Goal: Task Accomplishment & Management: Complete application form

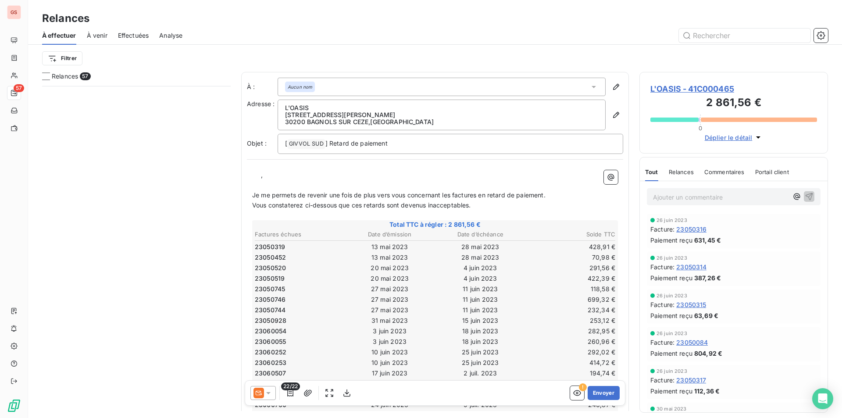
scroll to position [325, 182]
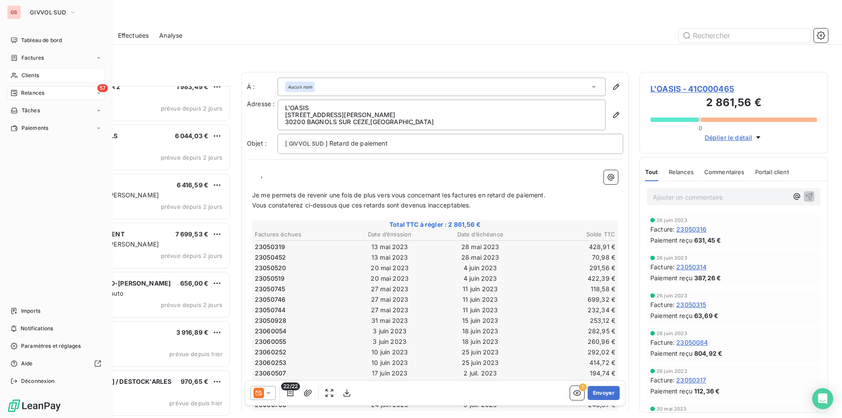
click at [27, 75] on span "Clients" at bounding box center [30, 75] width 18 height 8
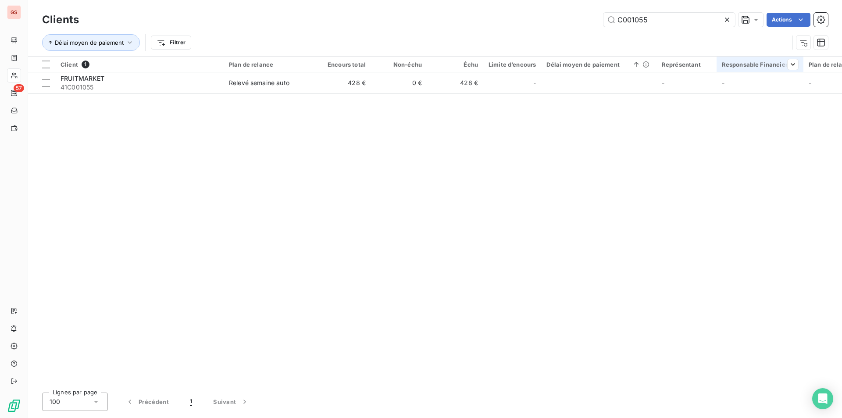
drag, startPoint x: 632, startPoint y: 18, endPoint x: 775, endPoint y: 57, distance: 147.8
click at [775, 57] on div "Clients C001055 Actions Délai moyen de paiement Filtrer Client 1 Plan de relanc…" at bounding box center [435, 209] width 814 height 418
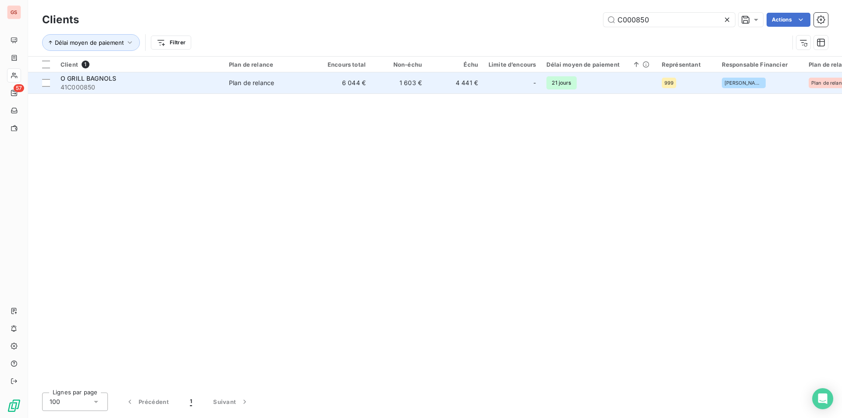
type input "C000850"
click at [252, 92] on td "Plan de relance" at bounding box center [269, 82] width 91 height 21
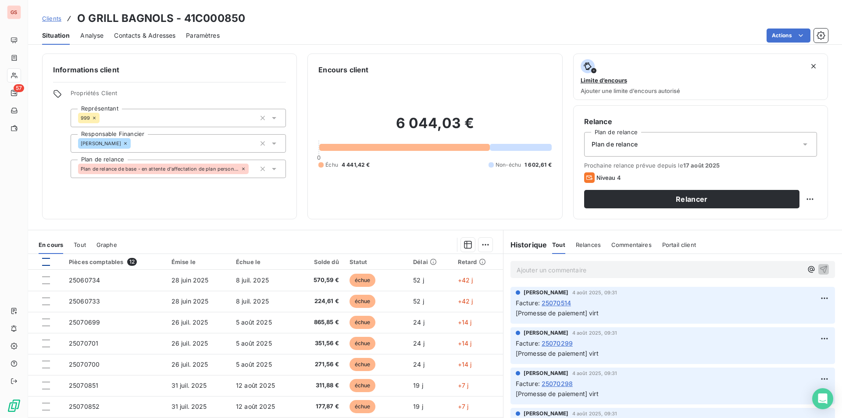
click at [46, 261] on div at bounding box center [46, 262] width 8 height 8
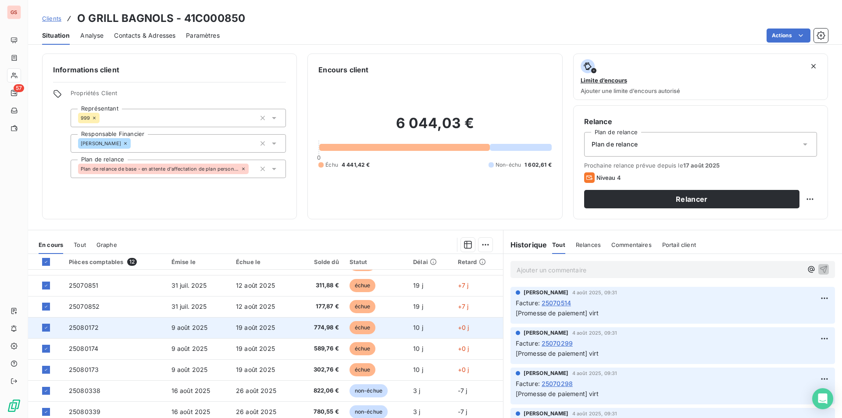
scroll to position [31, 0]
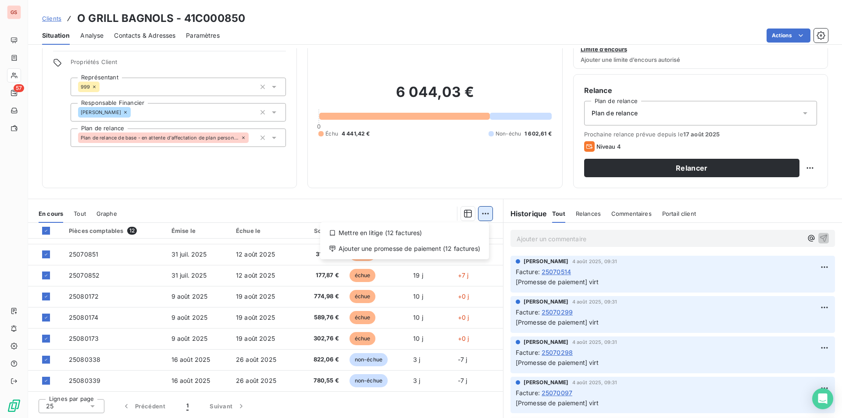
click at [483, 213] on html "GS 57 Clients O GRILL BAGNOLS - 41C000850 Situation Analyse Contacts & Adresses…" at bounding box center [421, 209] width 842 height 418
click at [421, 254] on div "Ajouter une promesse de paiement (12 factures)" at bounding box center [405, 249] width 162 height 14
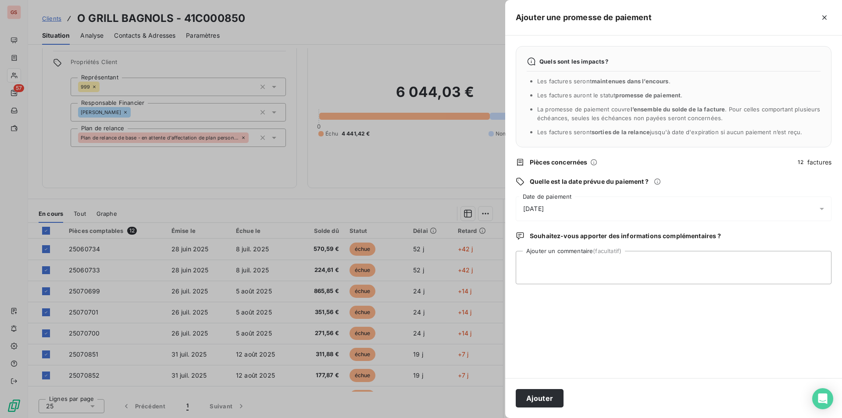
click at [577, 218] on div "[DATE]" at bounding box center [674, 208] width 316 height 25
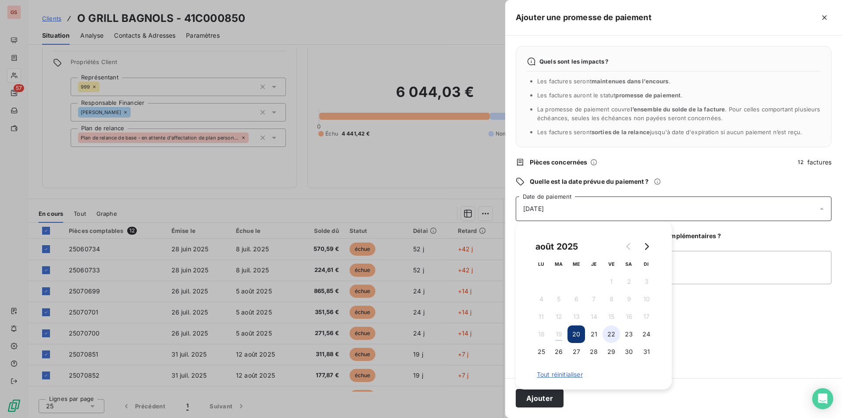
click at [609, 331] on button "22" at bounding box center [612, 334] width 18 height 18
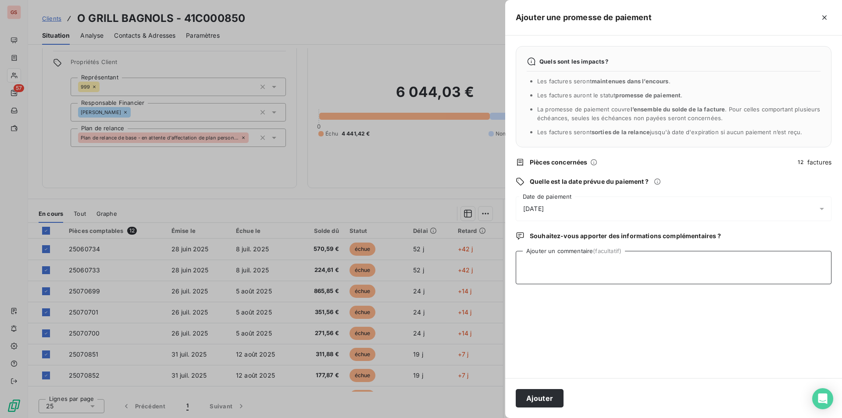
click at [680, 260] on textarea "Ajouter un commentaire (facultatif)" at bounding box center [674, 267] width 316 height 33
type textarea "VIRT"
click at [548, 393] on button "Ajouter" at bounding box center [540, 398] width 48 height 18
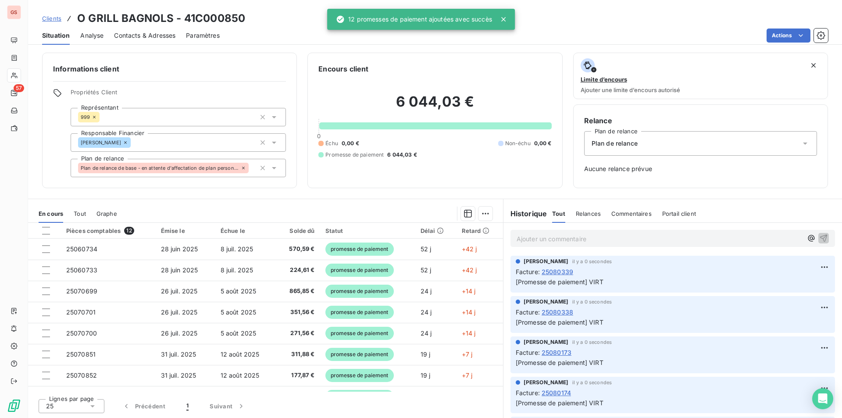
scroll to position [0, 0]
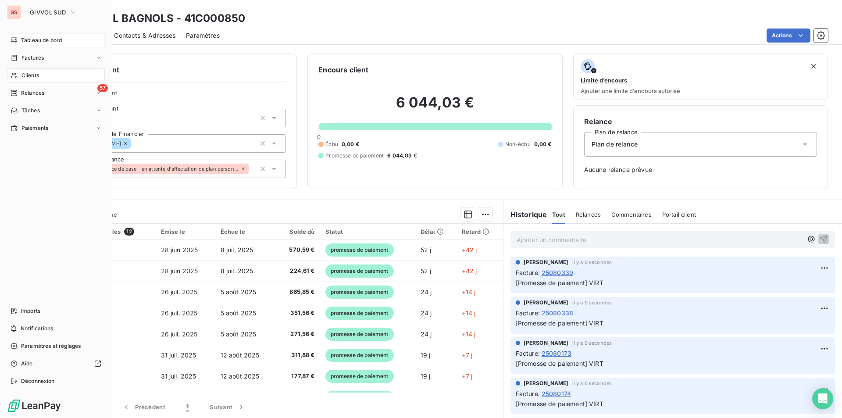
click at [30, 40] on span "Tableau de bord" at bounding box center [41, 40] width 41 height 8
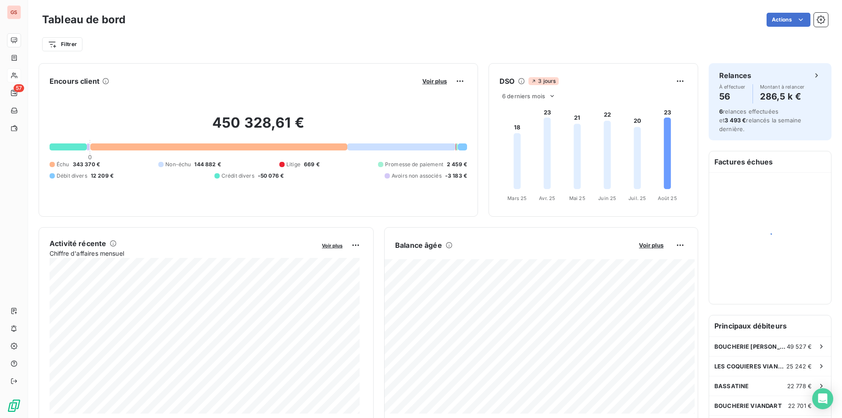
click at [443, 84] on button "Voir plus" at bounding box center [435, 81] width 30 height 8
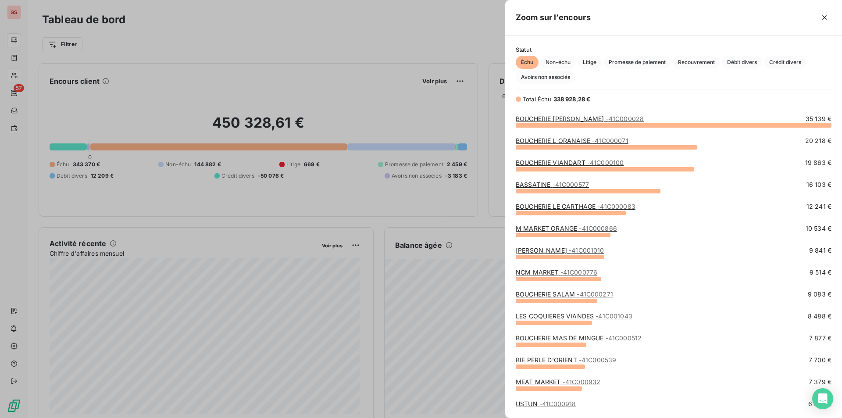
scroll to position [286, 330]
click at [650, 60] on span "Promesse de paiement" at bounding box center [637, 62] width 68 height 13
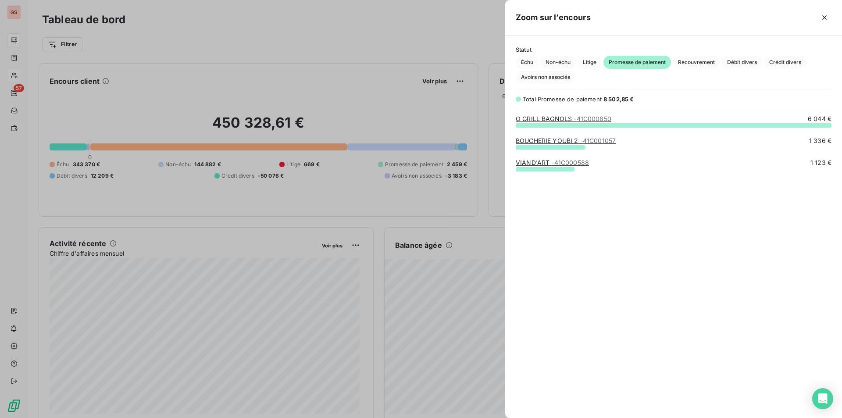
click at [363, 81] on div at bounding box center [421, 209] width 842 height 418
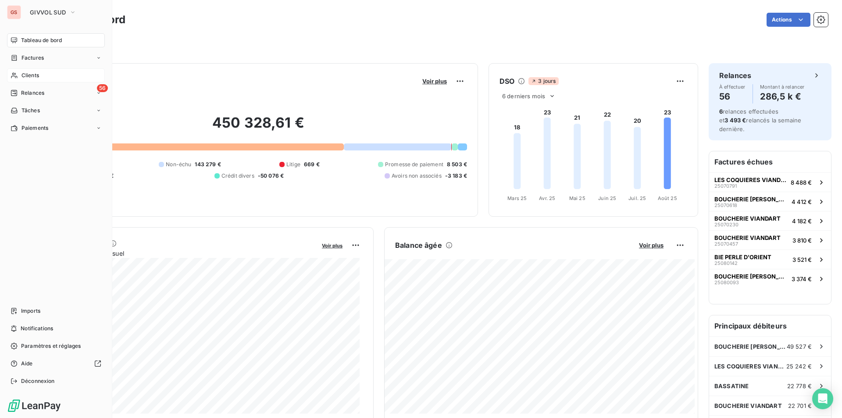
click at [28, 75] on span "Clients" at bounding box center [30, 75] width 18 height 8
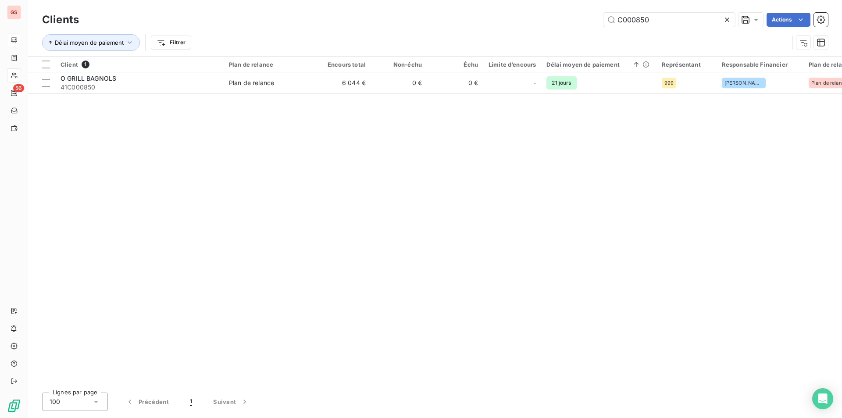
drag, startPoint x: 632, startPoint y: 21, endPoint x: 728, endPoint y: 30, distance: 96.5
click at [727, 30] on div "Clients C000850 Actions Délai moyen de paiement Filtrer" at bounding box center [435, 34] width 786 height 46
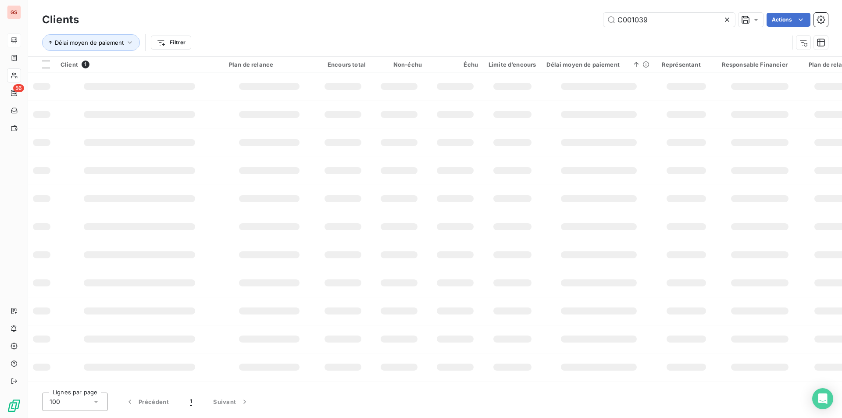
type input "C001039"
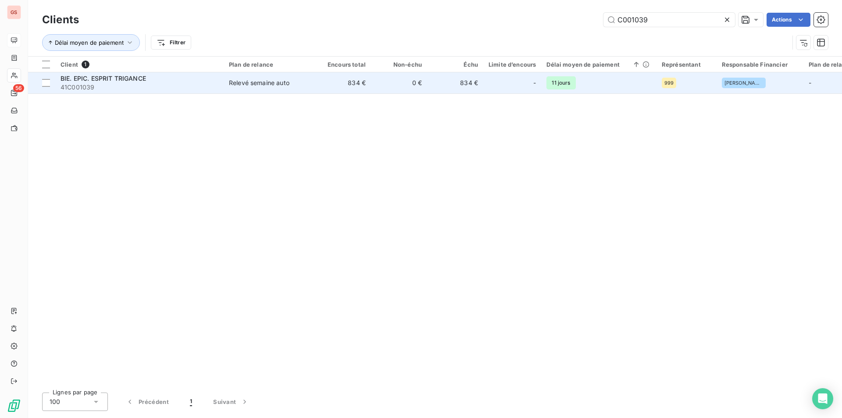
click at [193, 90] on span "41C001039" at bounding box center [140, 87] width 158 height 9
